Goal: Task Accomplishment & Management: Manage account settings

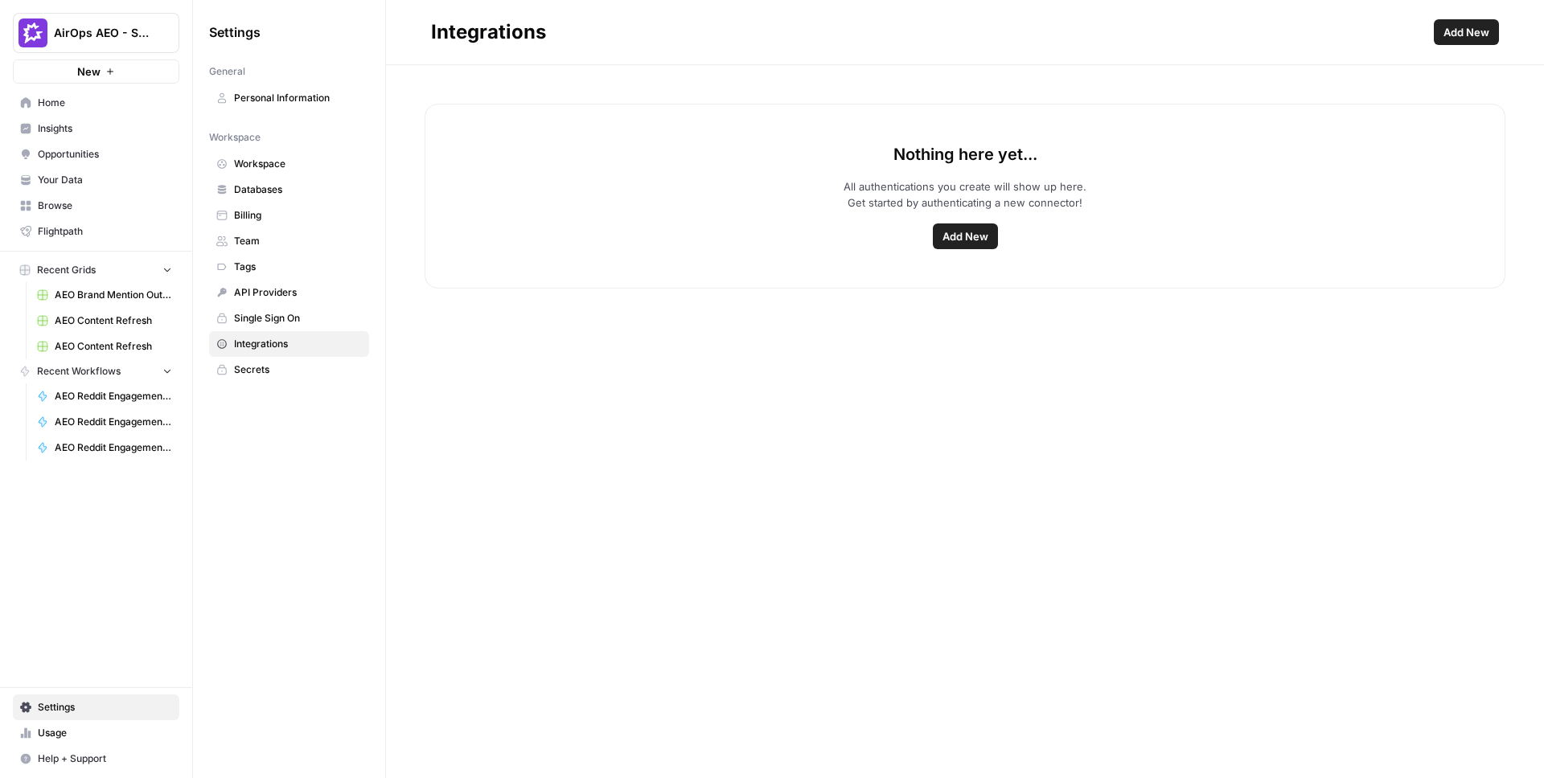
click at [965, 231] on span "Add New" at bounding box center [965, 236] width 46 height 16
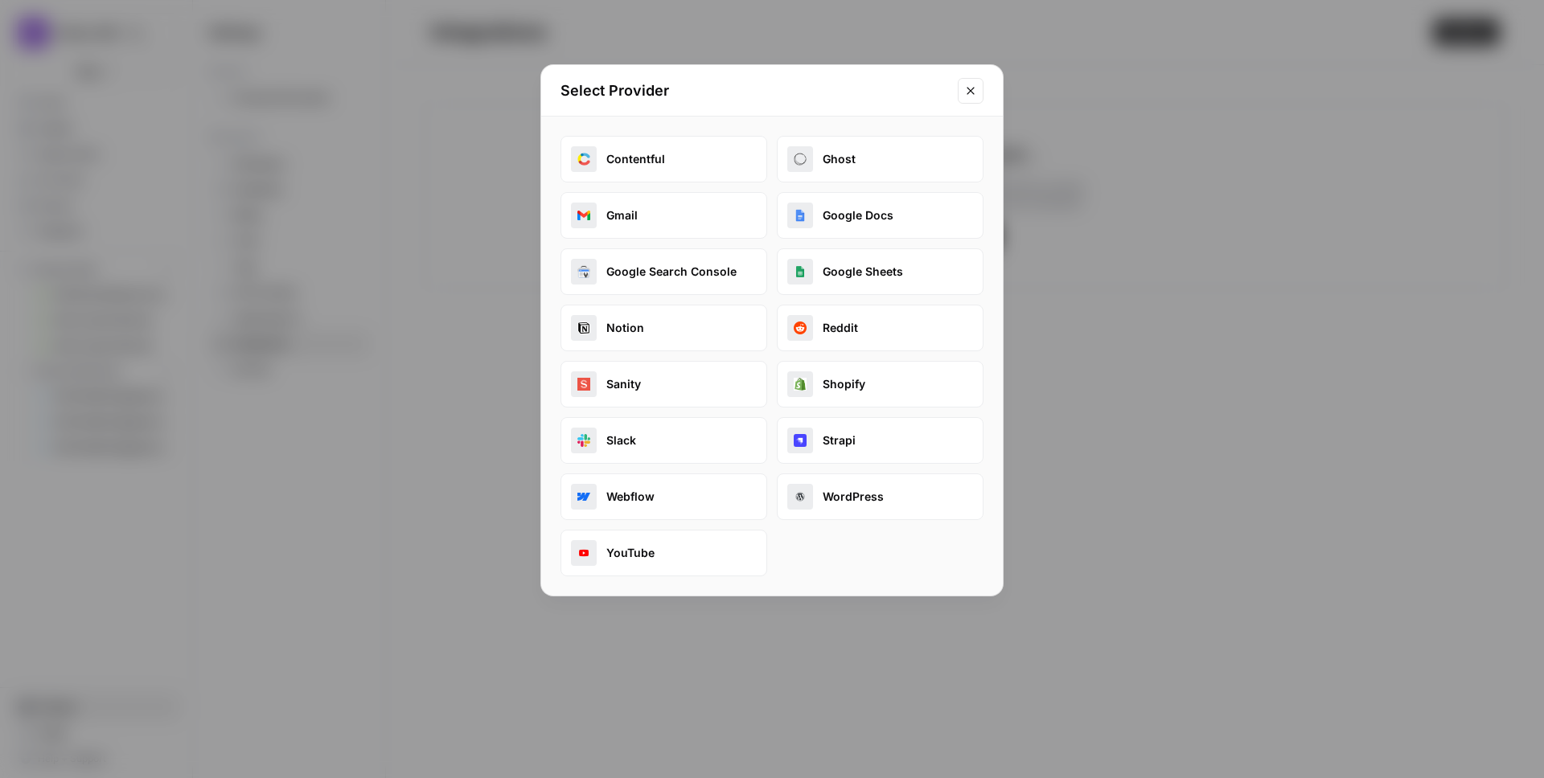
click at [840, 335] on button "Reddit" at bounding box center [880, 328] width 207 height 47
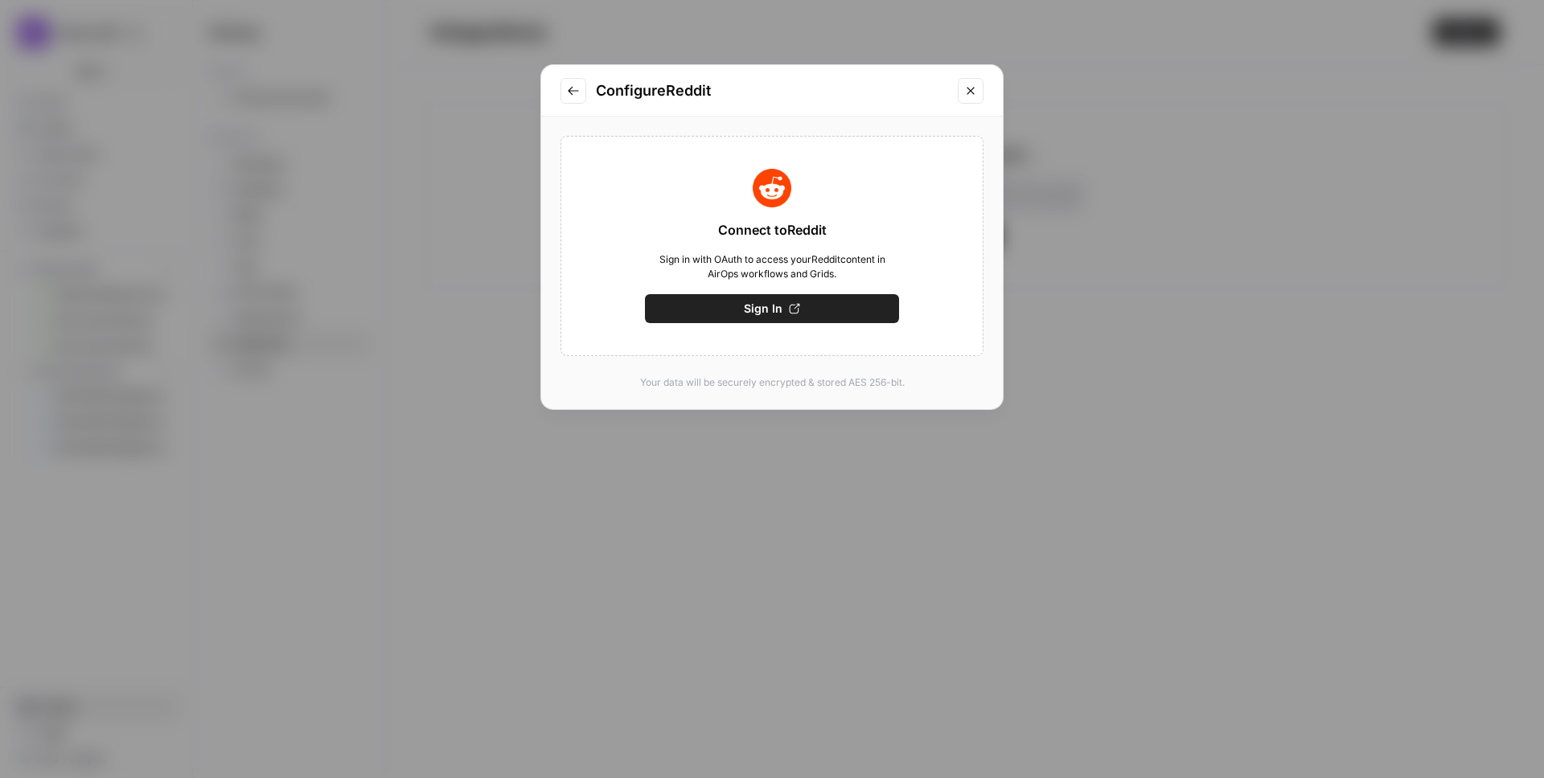
click at [831, 309] on button "Sign In" at bounding box center [772, 308] width 254 height 29
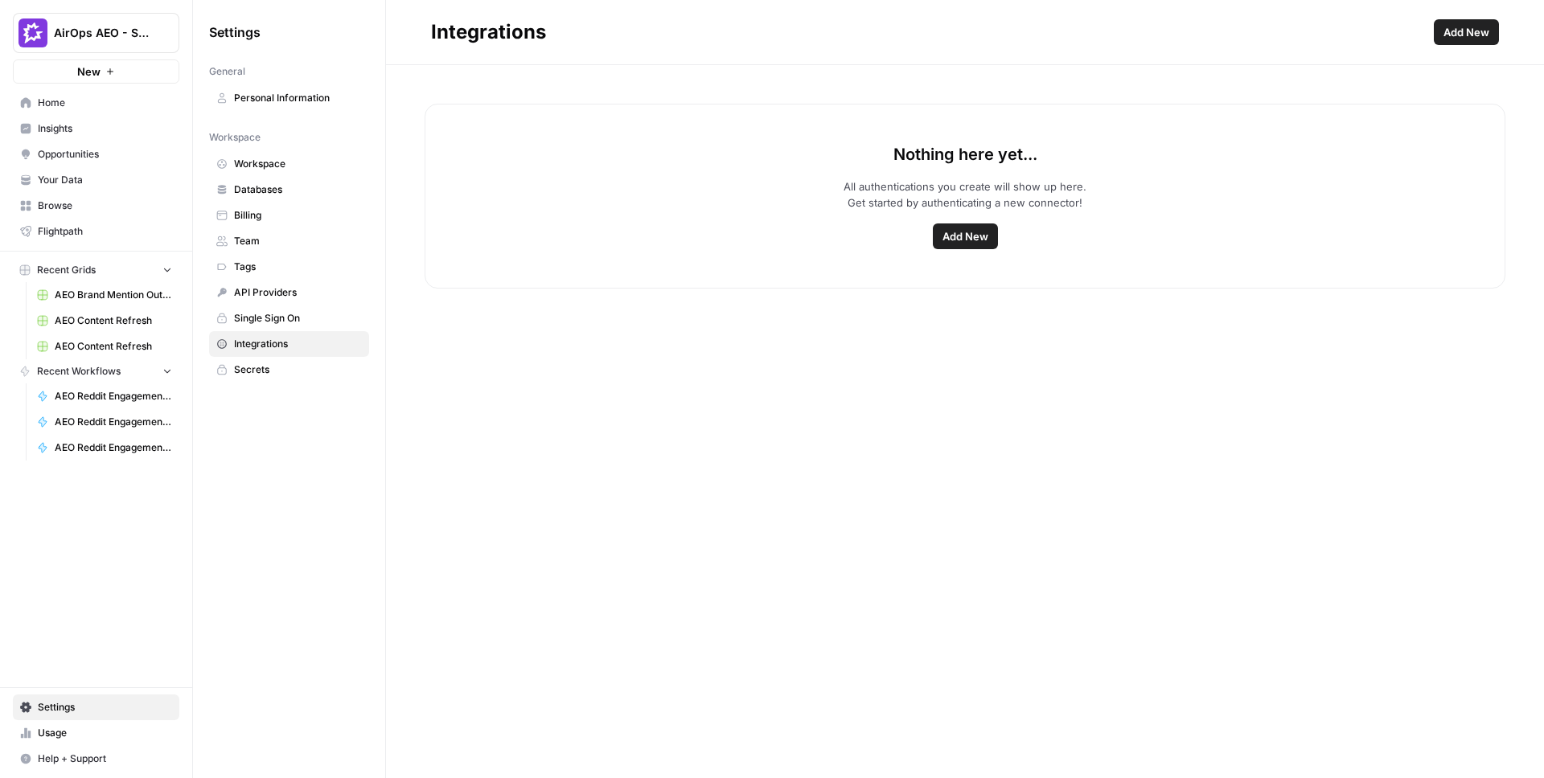
click at [944, 235] on span "Add New" at bounding box center [965, 236] width 46 height 16
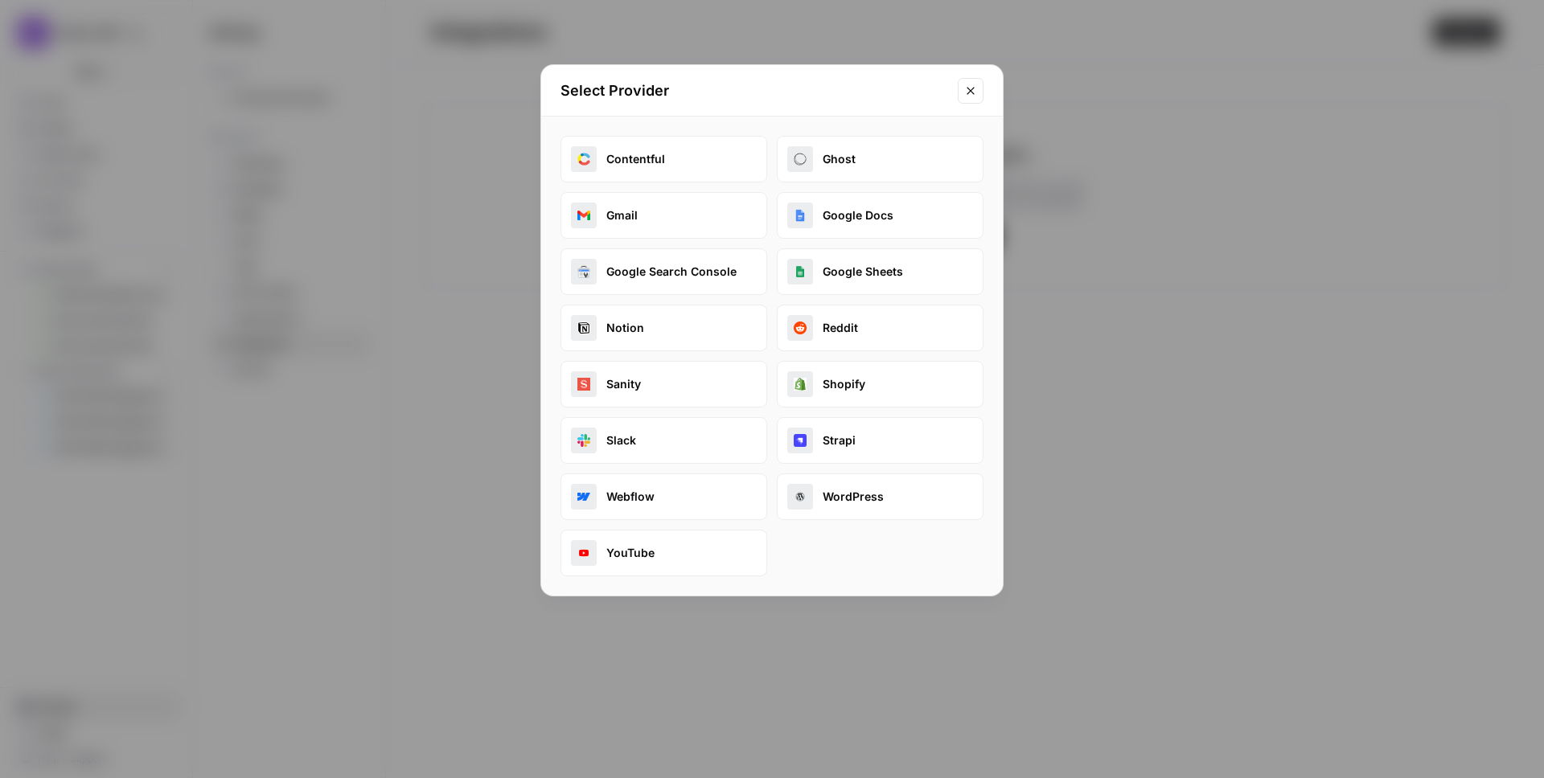
click at [872, 327] on button "Reddit" at bounding box center [880, 328] width 207 height 47
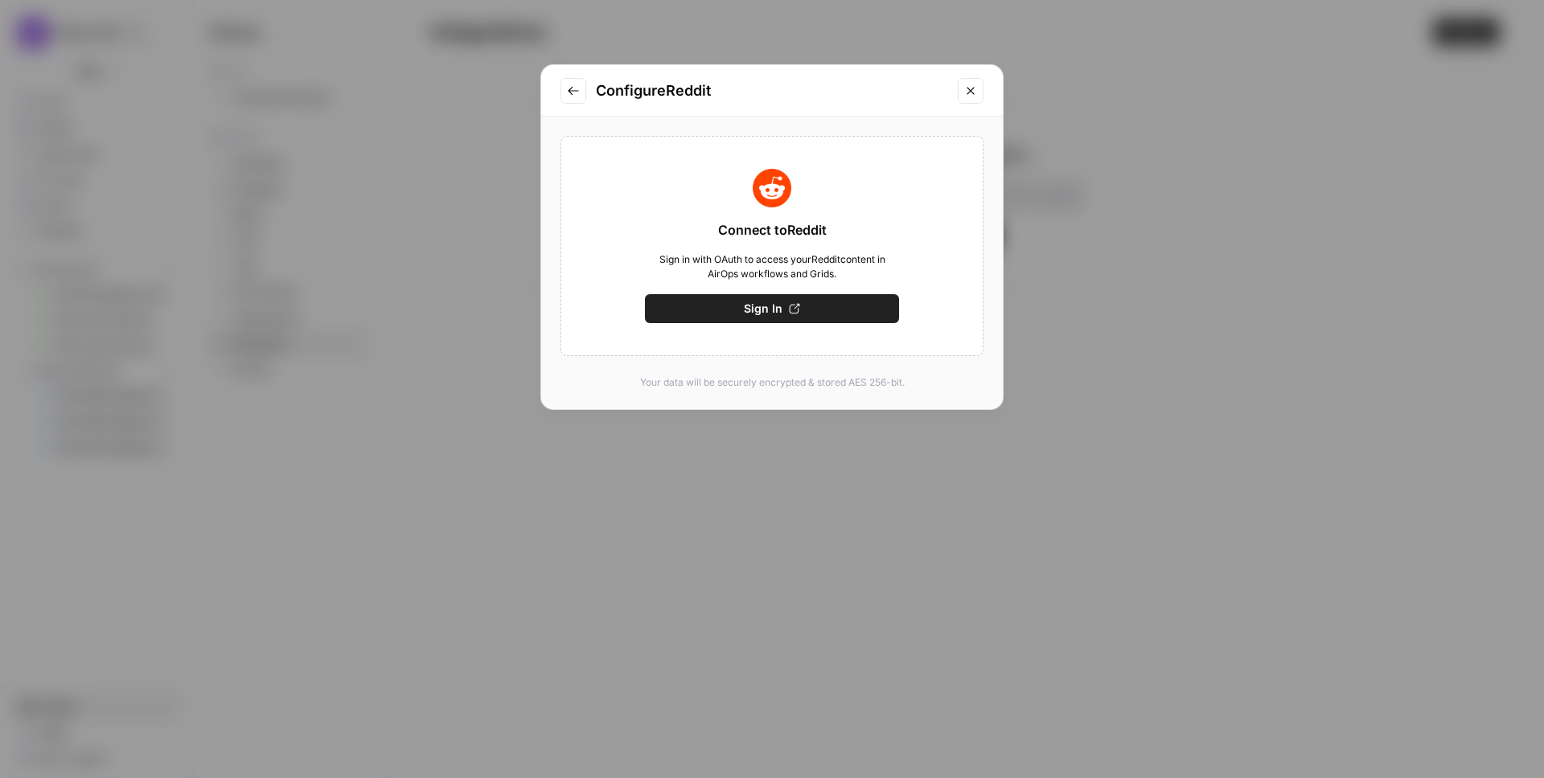
click at [778, 317] on button "Sign In" at bounding box center [772, 308] width 254 height 29
click at [796, 311] on button "Save" at bounding box center [772, 308] width 254 height 29
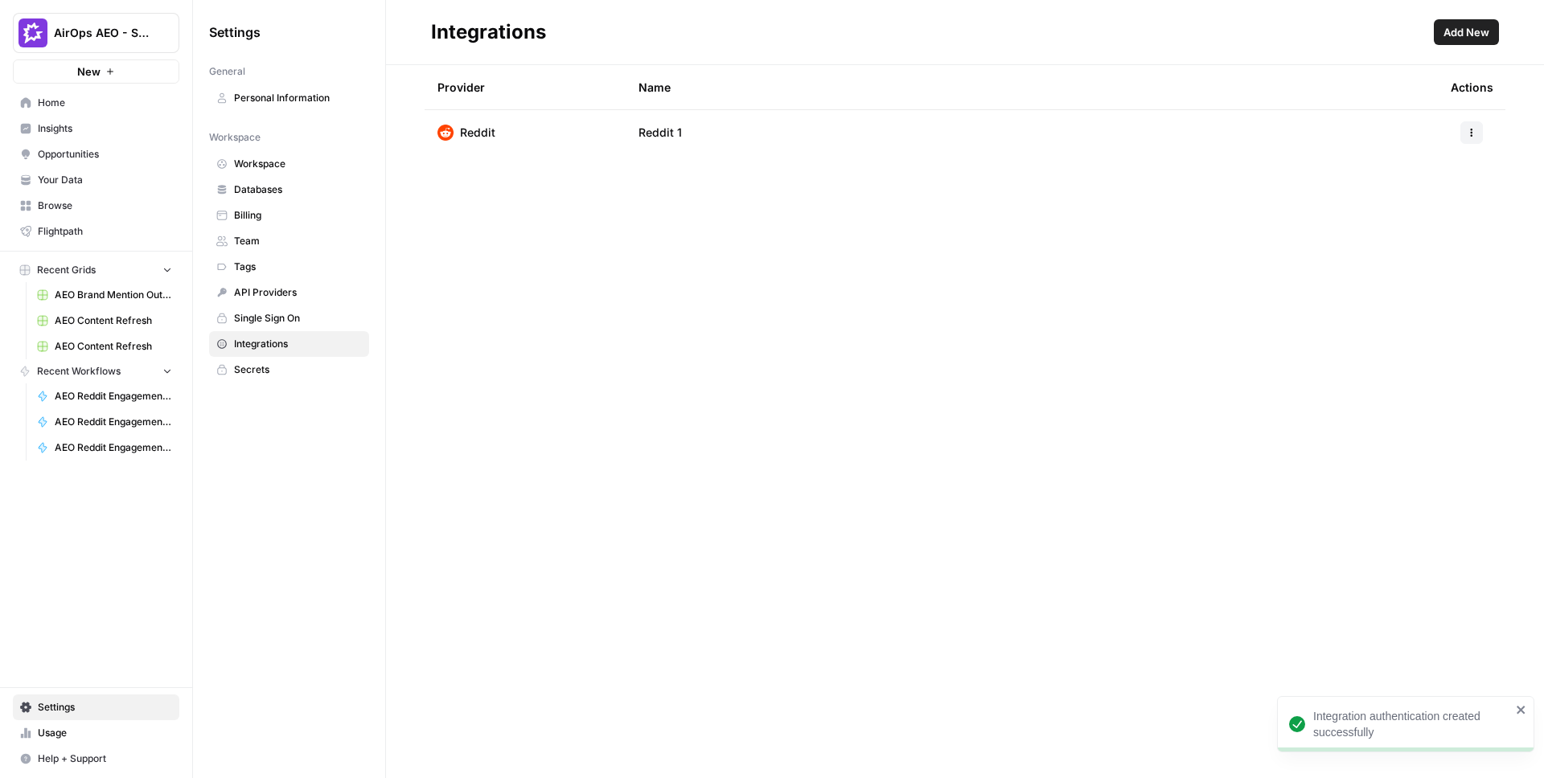
click at [1472, 124] on button "button" at bounding box center [1471, 132] width 23 height 23
click at [1422, 225] on span "Delete" at bounding box center [1436, 228] width 51 height 16
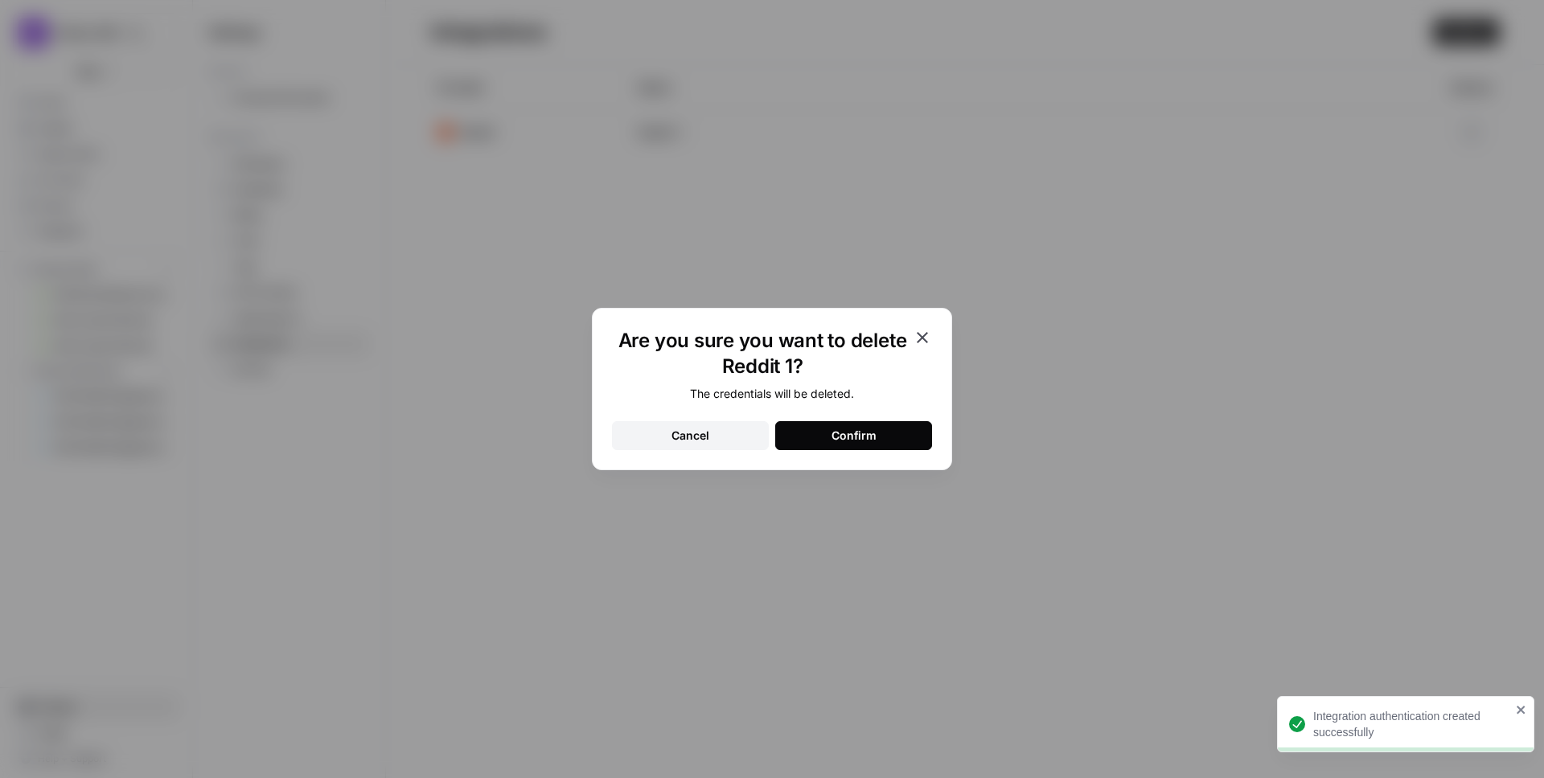
click at [895, 441] on button "Confirm" at bounding box center [853, 435] width 157 height 29
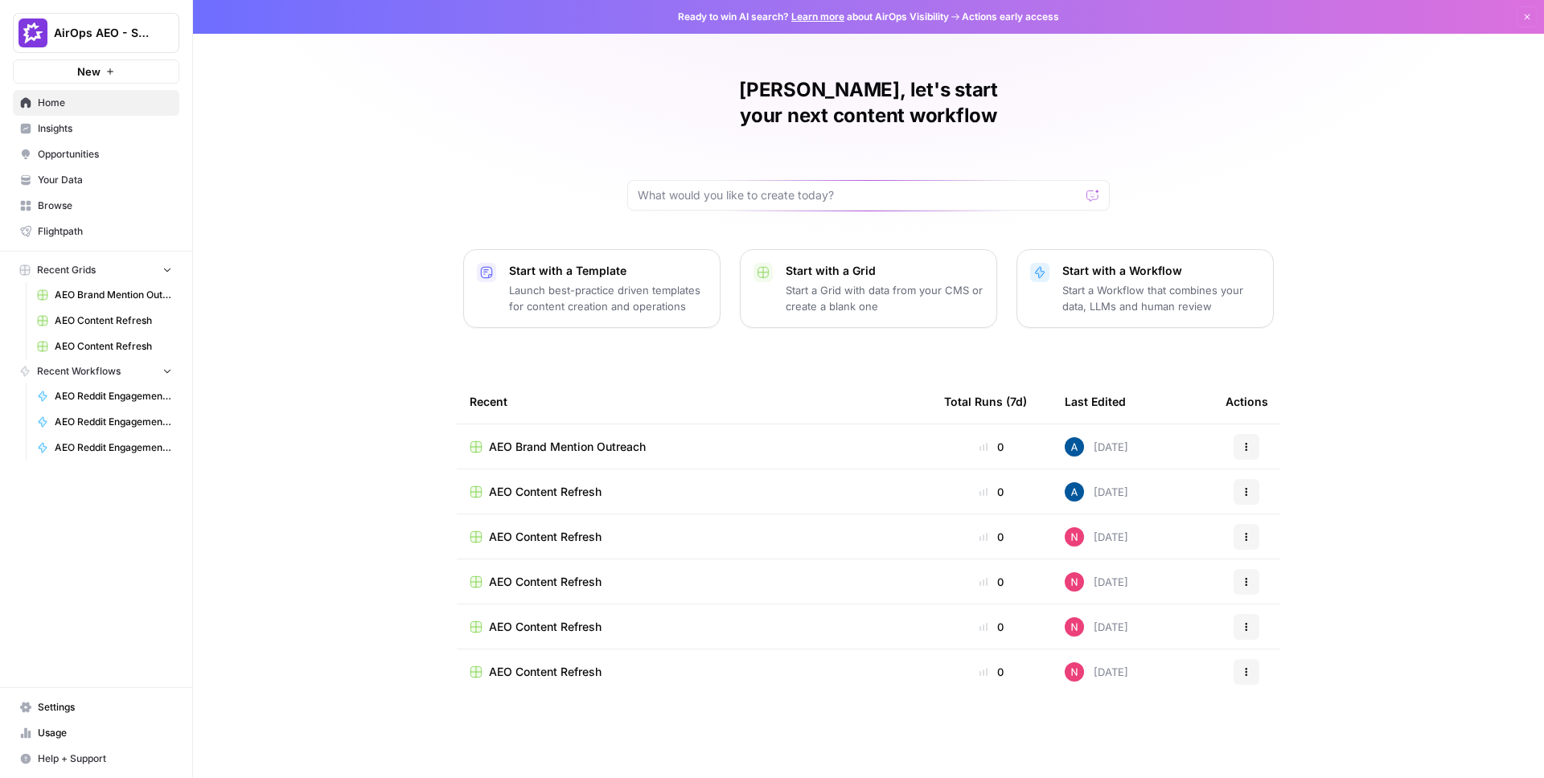
click at [146, 38] on span "AirOps AEO - Single Brand (Gong)" at bounding box center [102, 33] width 97 height 16
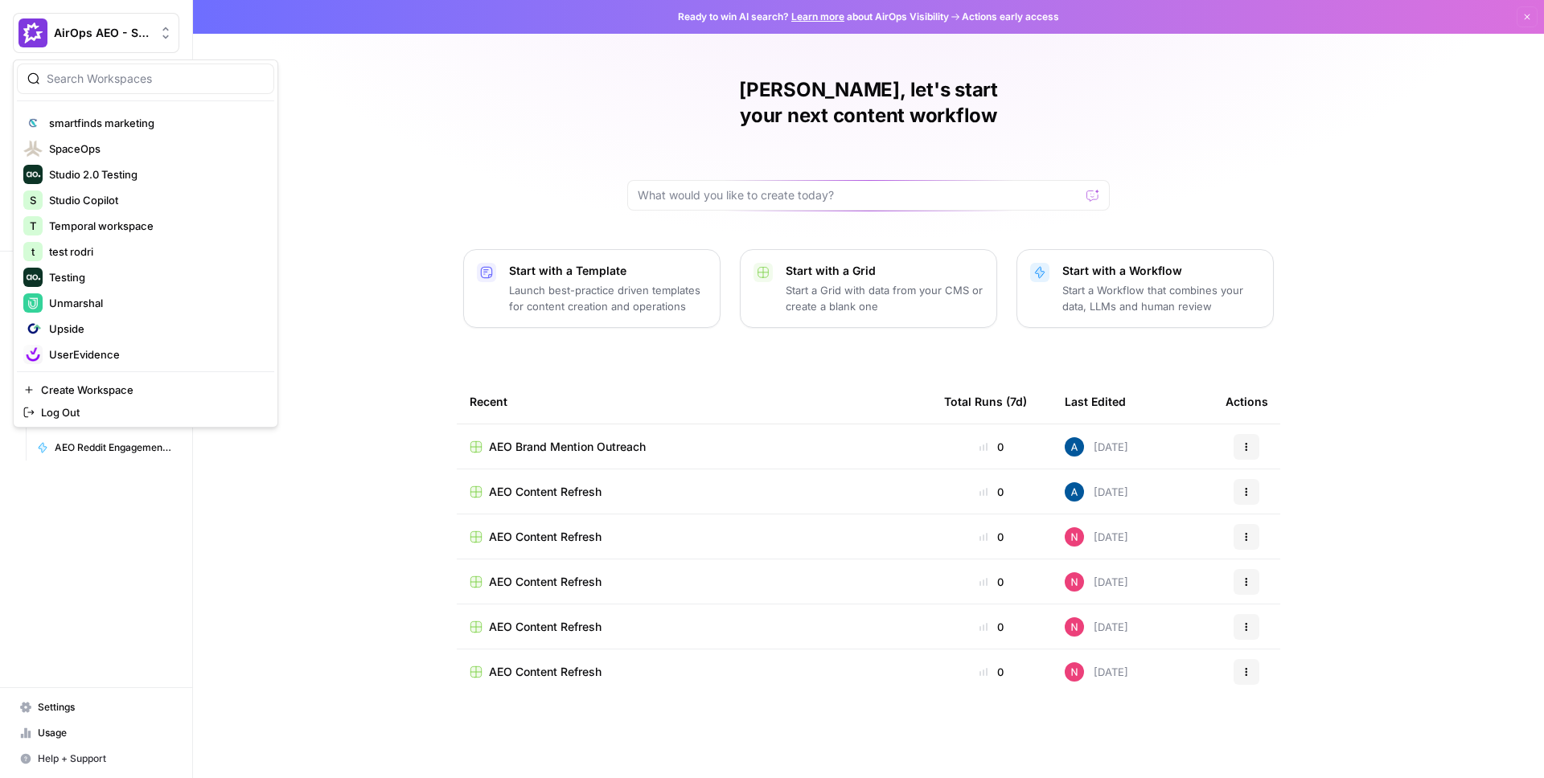
scroll to position [1647, 0]
